Goal: Task Accomplishment & Management: Manage account settings

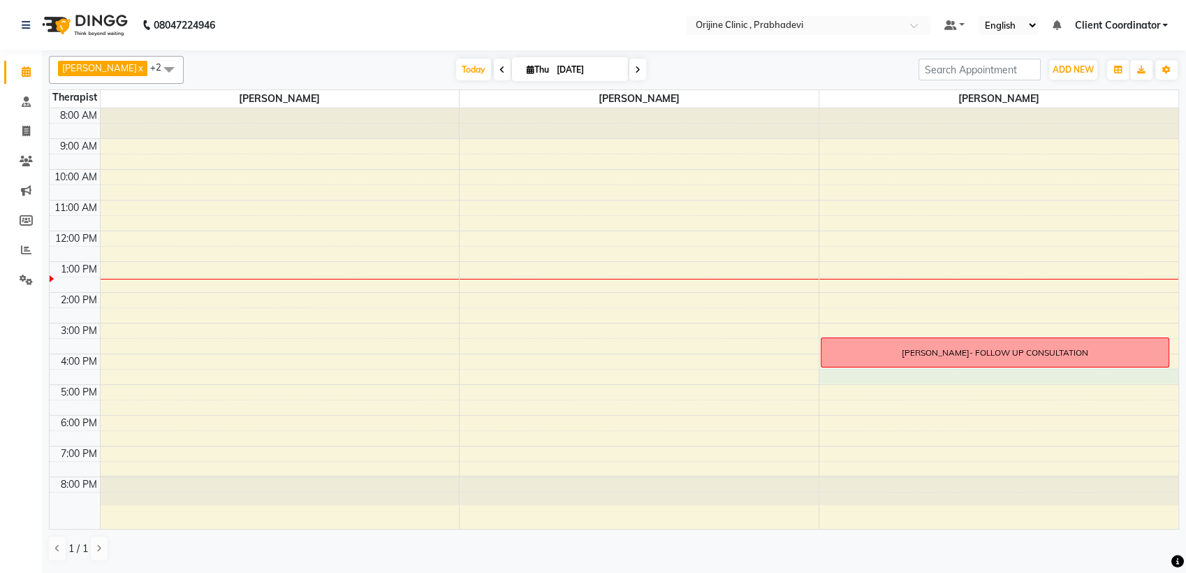
click at [878, 377] on div "8:00 AM 9:00 AM 10:00 AM 11:00 AM 12:00 PM 1:00 PM 2:00 PM 3:00 PM 4:00 PM 5:00…" at bounding box center [614, 318] width 1129 height 421
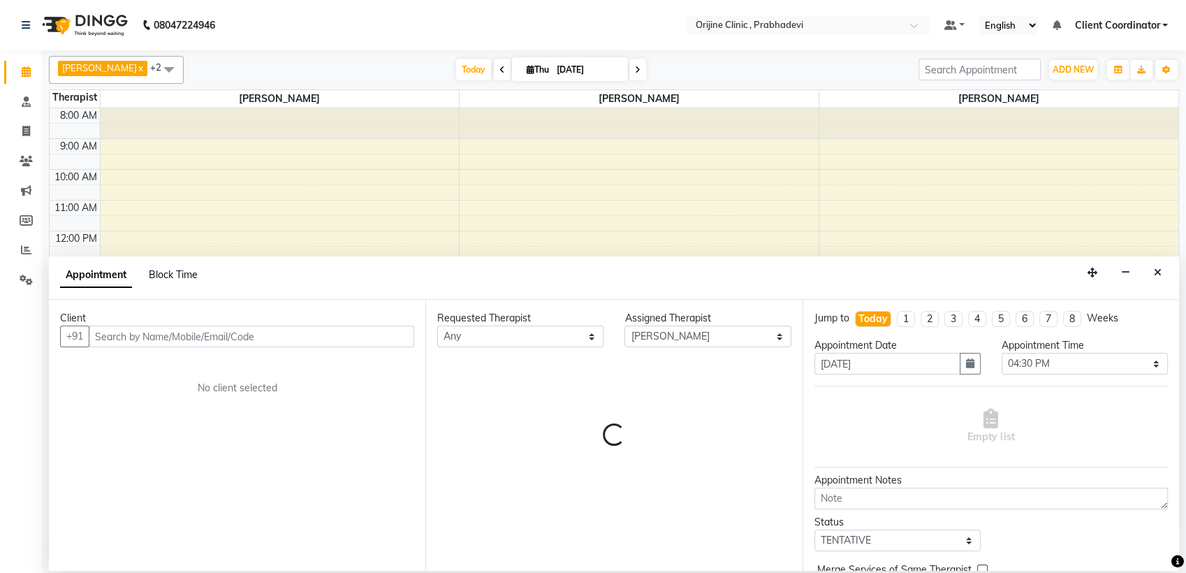
click at [176, 272] on span "Block Time" at bounding box center [173, 274] width 49 height 13
select select "85383"
select select "990"
select select "1020"
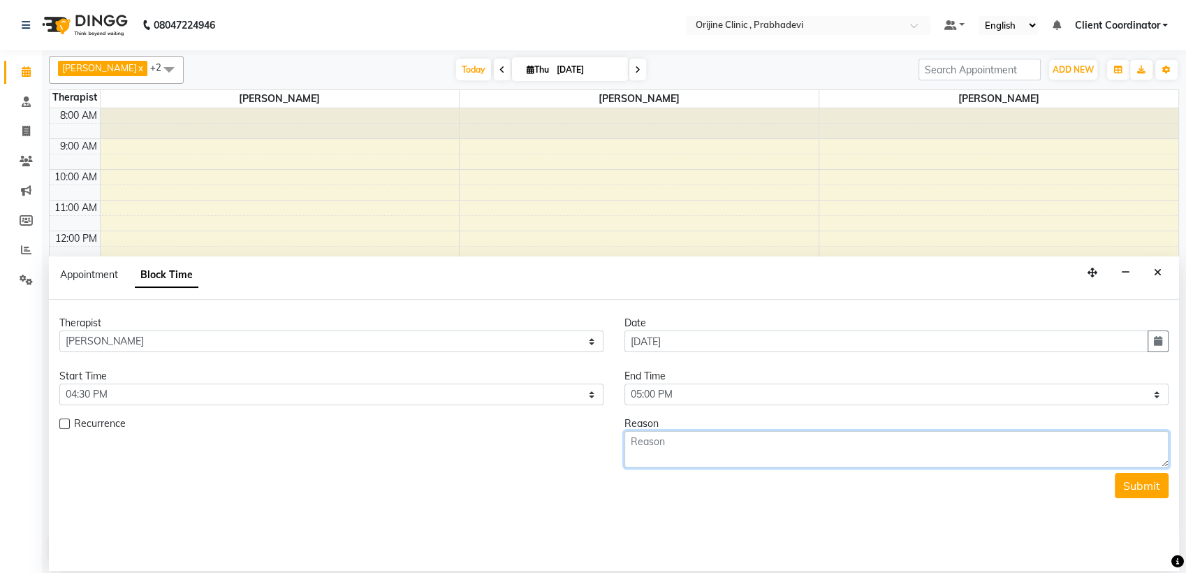
click at [701, 446] on textarea at bounding box center [897, 449] width 544 height 36
type textarea "F"
type textarea "APARNA THADANI_FOLLOW UP CONSULTATION"
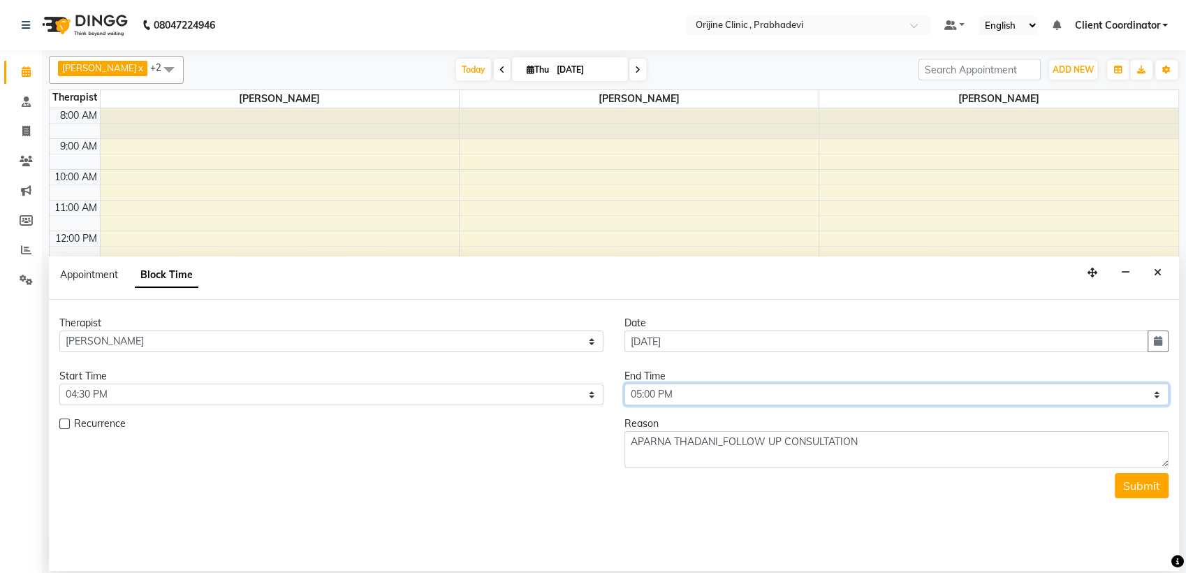
click at [1073, 390] on select "Select 09:00 AM 09:15 AM 09:30 AM 09:45 AM 10:00 AM 10:15 AM 10:30 AM 10:45 AM …" at bounding box center [897, 395] width 544 height 22
select select "1050"
click at [625, 384] on select "Select 09:00 AM 09:15 AM 09:30 AM 09:45 AM 10:00 AM 10:15 AM 10:30 AM 10:45 AM …" at bounding box center [897, 395] width 544 height 22
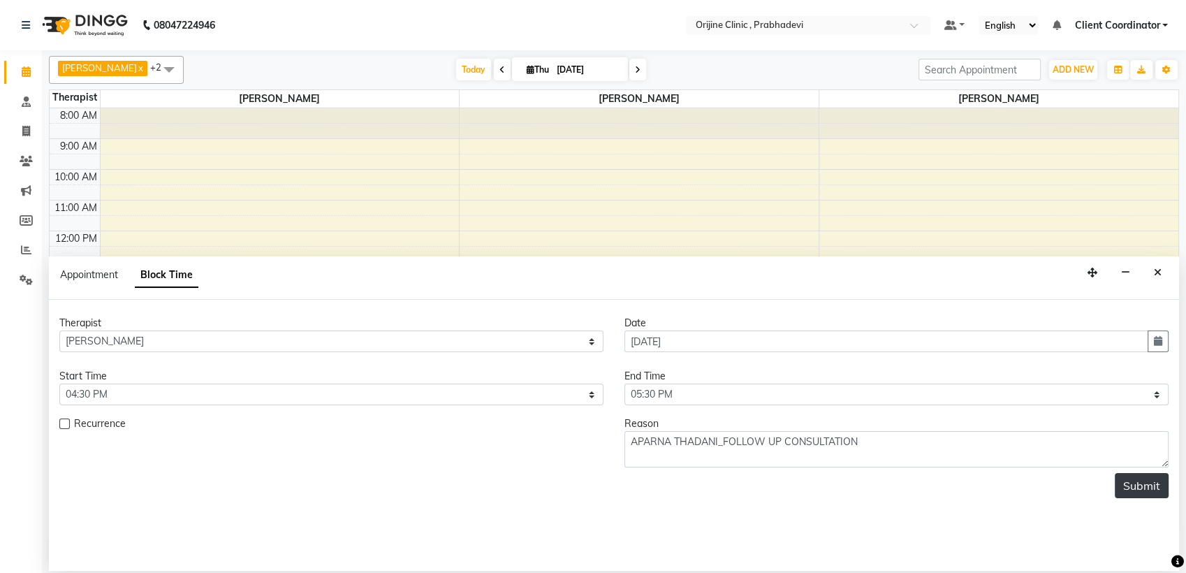
click at [1146, 474] on button "Submit" at bounding box center [1142, 485] width 54 height 25
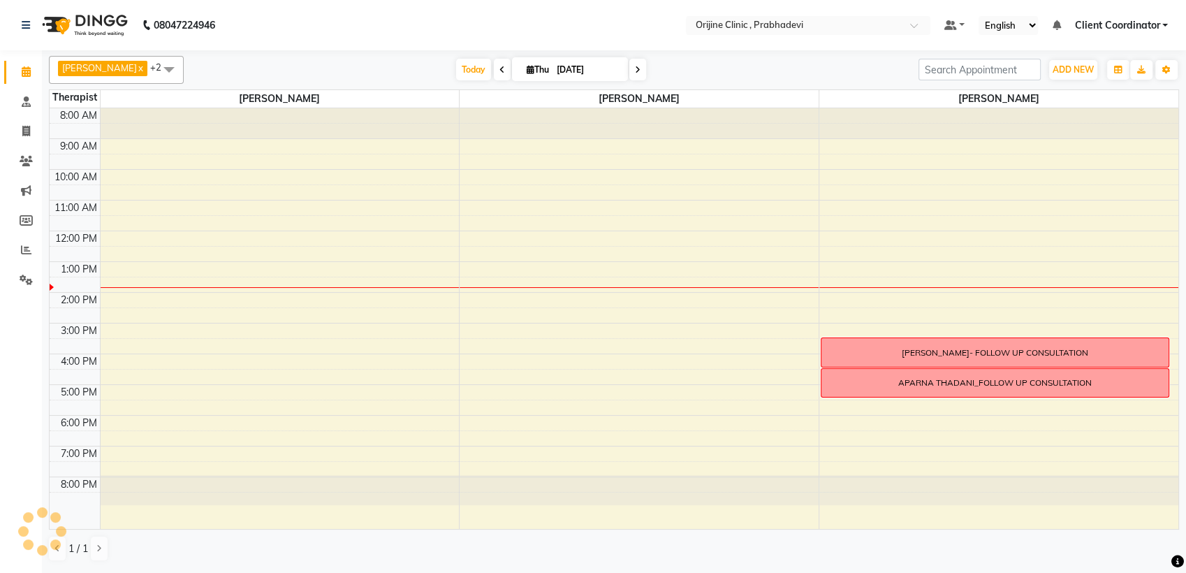
click at [1133, 26] on span "Client Coordinator" at bounding box center [1117, 25] width 85 height 15
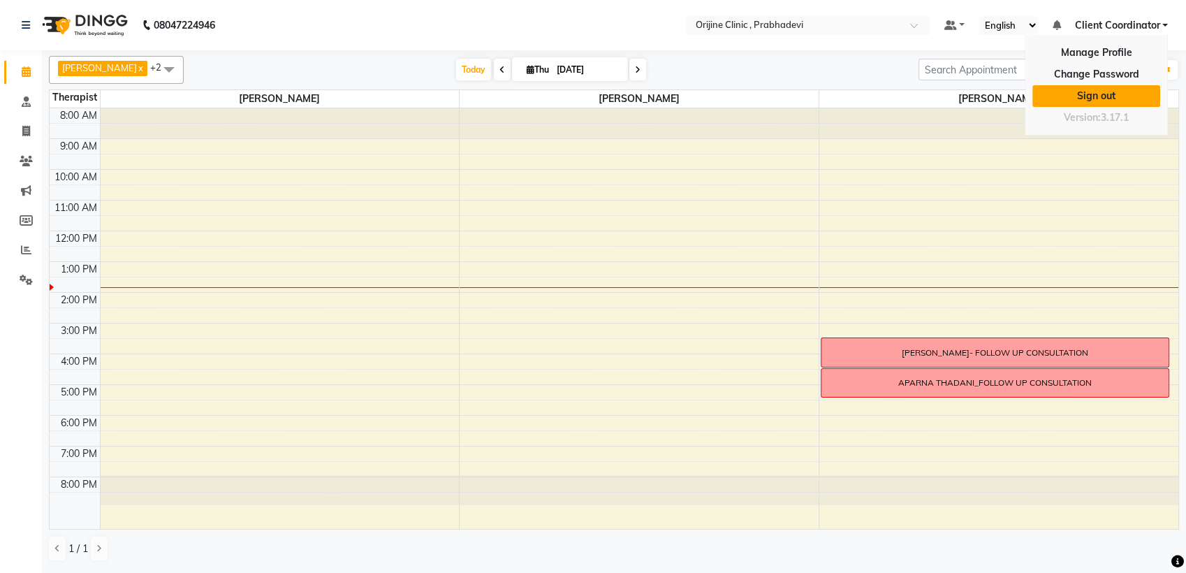
drag, startPoint x: 0, startPoint y: 0, endPoint x: 1105, endPoint y: 88, distance: 1108.2
click at [1105, 88] on link "Sign out" at bounding box center [1097, 96] width 128 height 22
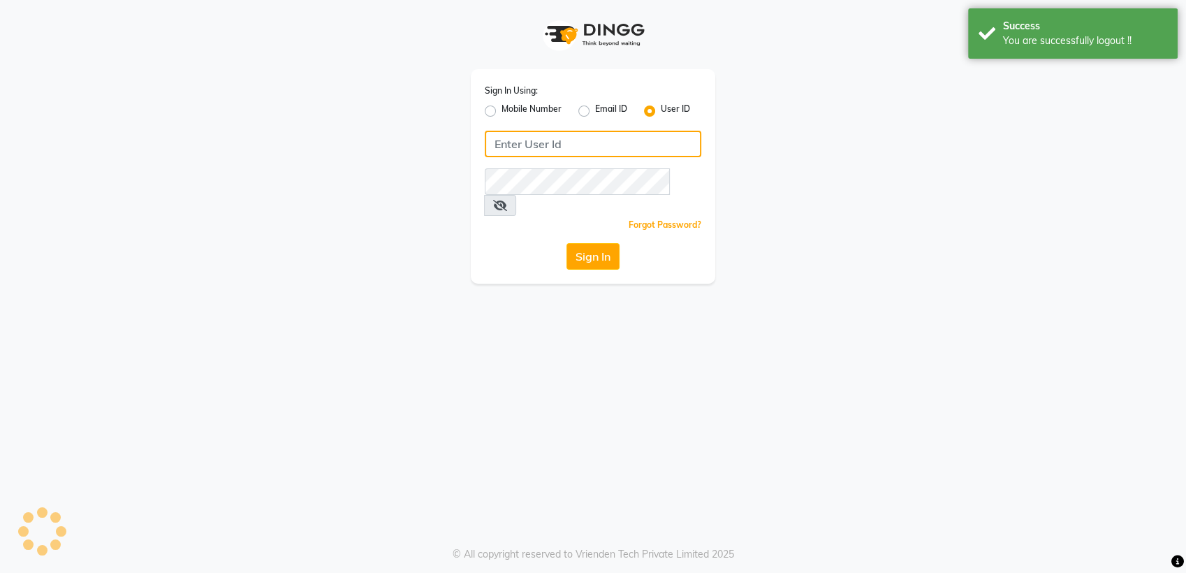
type input "8408993331"
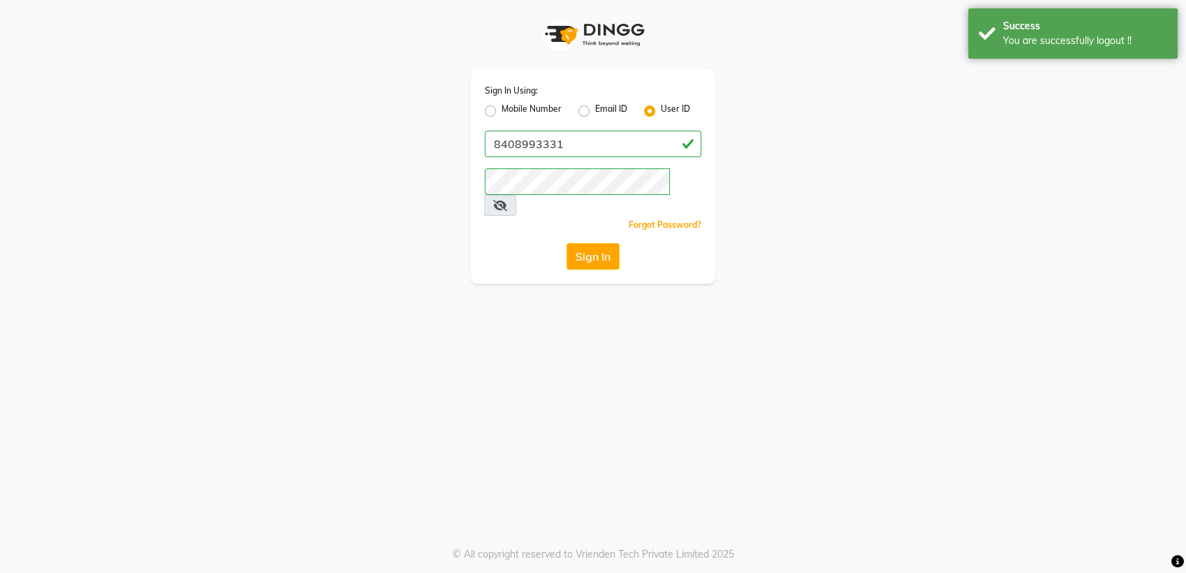
click at [502, 109] on label "Mobile Number" at bounding box center [532, 111] width 60 height 17
click at [502, 109] on input "Mobile Number" at bounding box center [506, 107] width 9 height 9
radio input "true"
radio input "false"
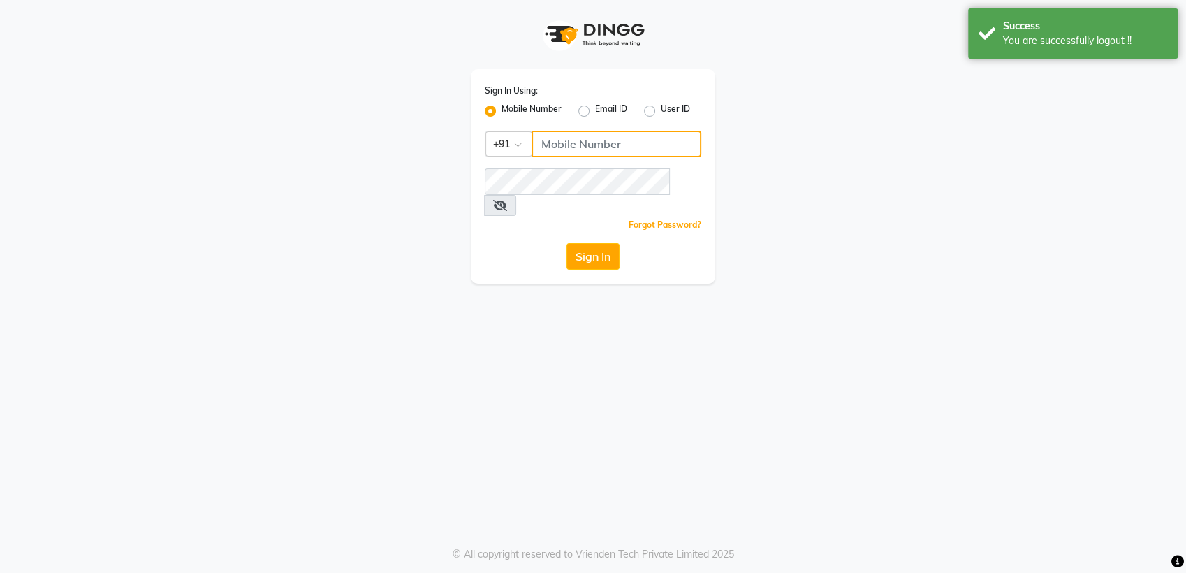
click at [568, 143] on input "Username" at bounding box center [617, 144] width 170 height 27
type input "8408993331"
click at [595, 243] on button "Sign In" at bounding box center [593, 256] width 53 height 27
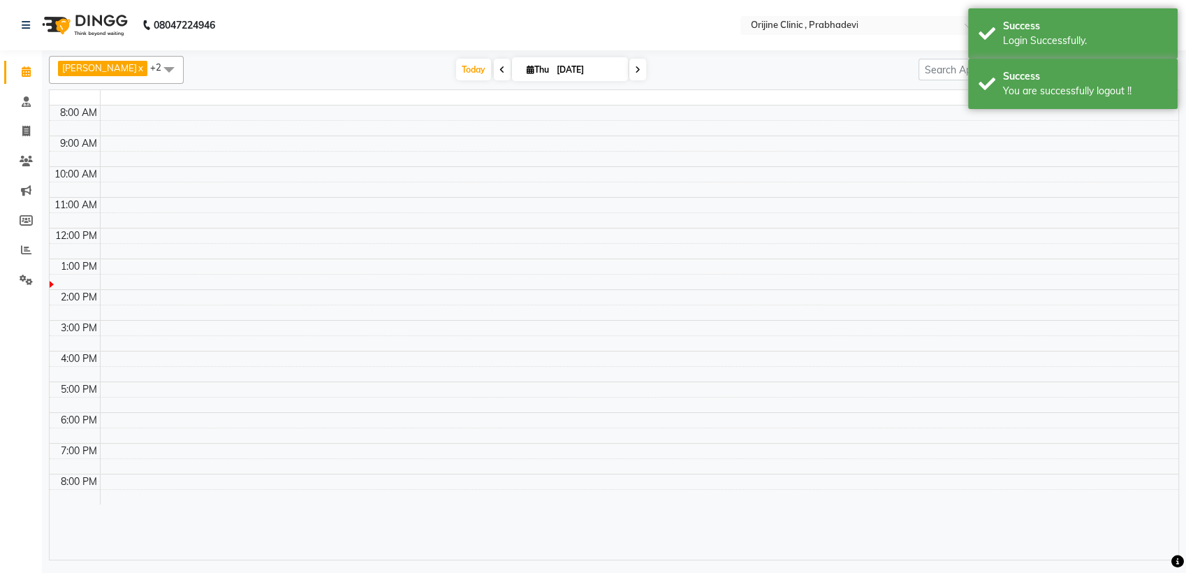
select select "en"
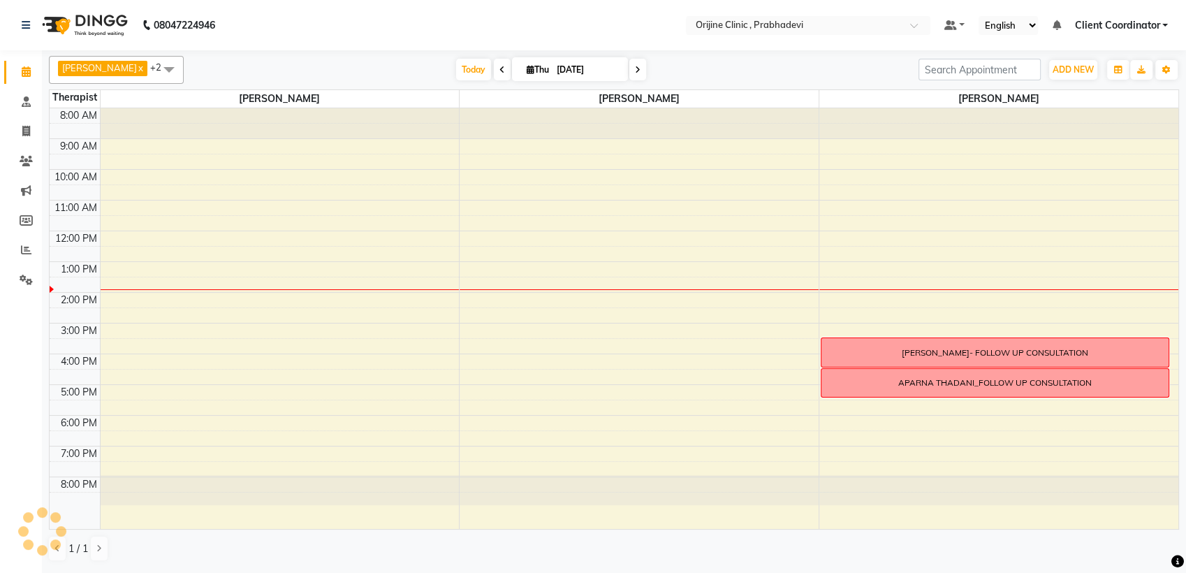
drag, startPoint x: 849, startPoint y: 387, endPoint x: 691, endPoint y: 317, distance: 173.0
click at [691, 317] on div "8:00 AM 9:00 AM 10:00 AM 11:00 AM 12:00 PM 1:00 PM 2:00 PM 3:00 PM 4:00 PM 5:00…" at bounding box center [614, 318] width 1129 height 421
drag, startPoint x: 867, startPoint y: 351, endPoint x: 864, endPoint y: 415, distance: 64.4
click at [864, 415] on div "8:00 AM 9:00 AM 10:00 AM 11:00 AM 12:00 PM 1:00 PM 2:00 PM 3:00 PM 4:00 PM 5:00…" at bounding box center [614, 318] width 1129 height 421
click at [1115, 24] on span "Client Coordinator" at bounding box center [1117, 25] width 85 height 15
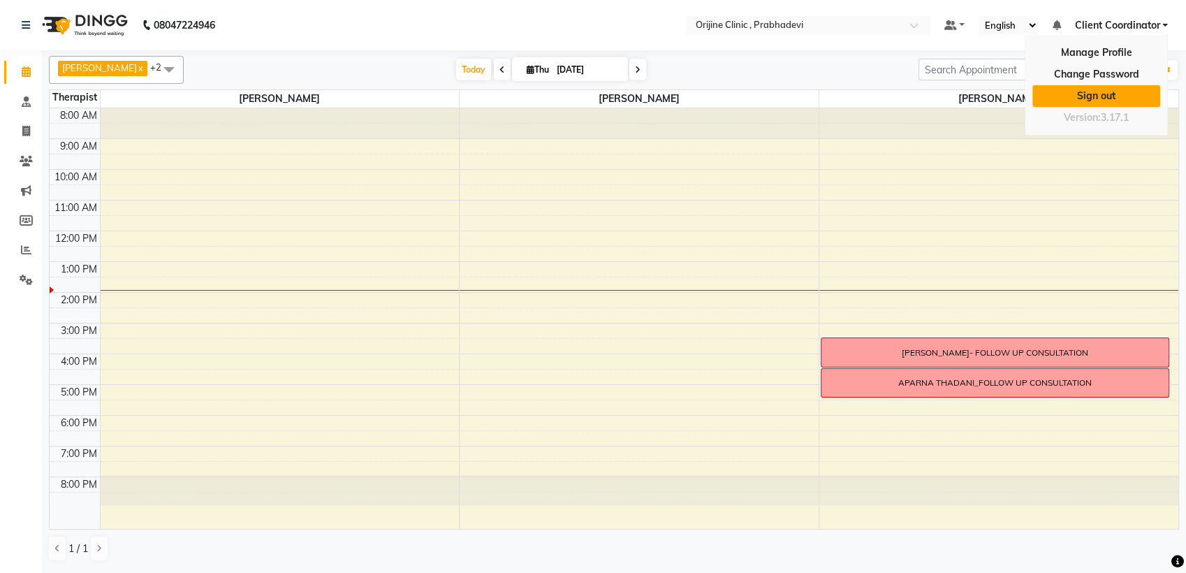
click at [1080, 99] on link "Sign out" at bounding box center [1097, 96] width 128 height 22
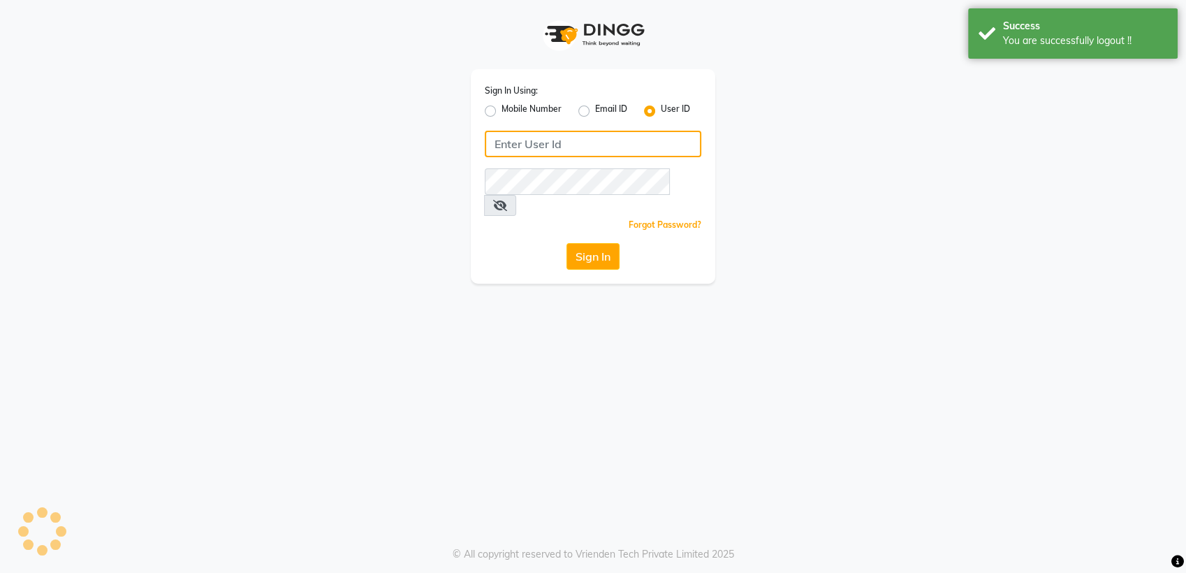
type input "8408993331"
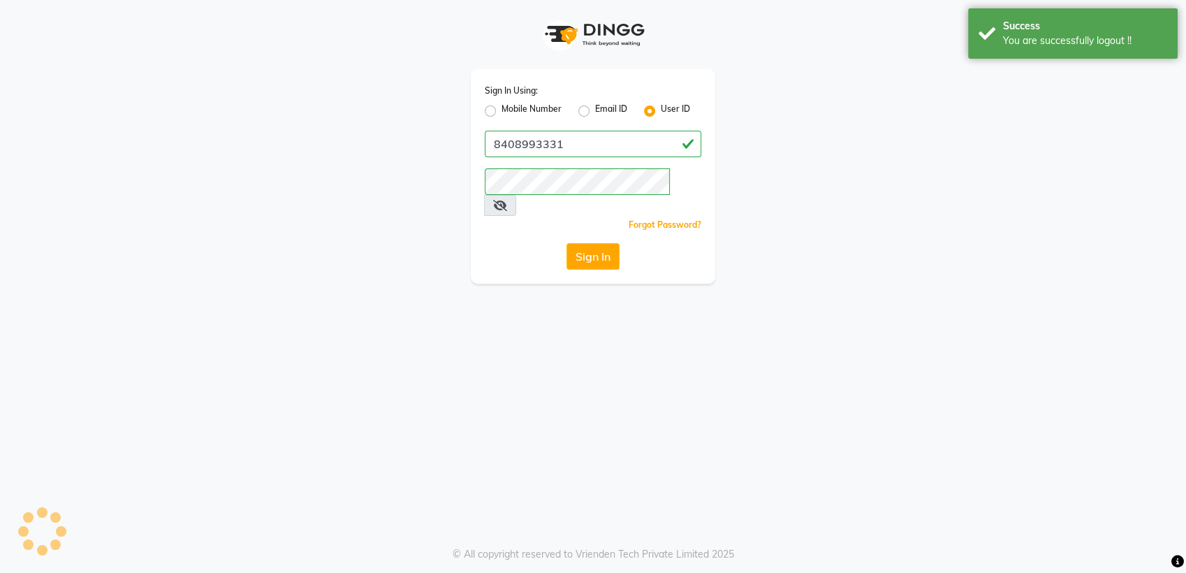
click at [502, 108] on label "Mobile Number" at bounding box center [532, 111] width 60 height 17
click at [502, 108] on input "Mobile Number" at bounding box center [506, 107] width 9 height 9
radio input "true"
radio input "false"
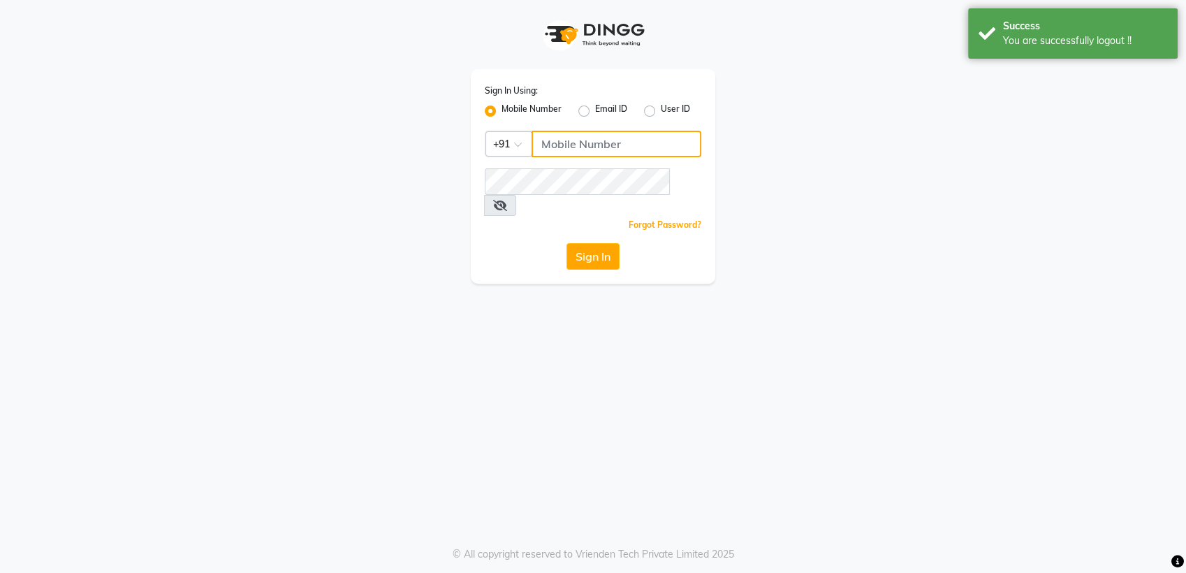
click at [581, 143] on input "Username" at bounding box center [617, 144] width 170 height 27
type input "8408993337"
